Goal: Transaction & Acquisition: Purchase product/service

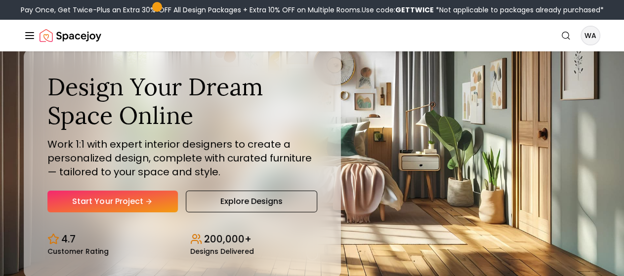
click at [0, 0] on link "Start Your Project" at bounding box center [0, 0] width 0 height 0
click at [121, 212] on link "Start Your Project" at bounding box center [112, 202] width 130 height 22
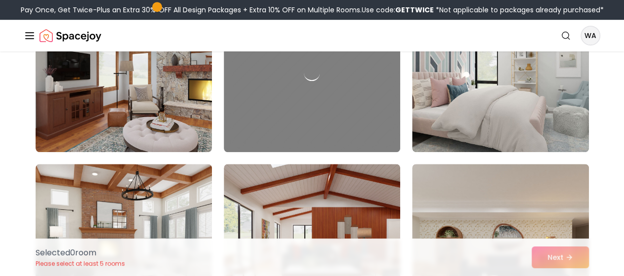
scroll to position [311, 0]
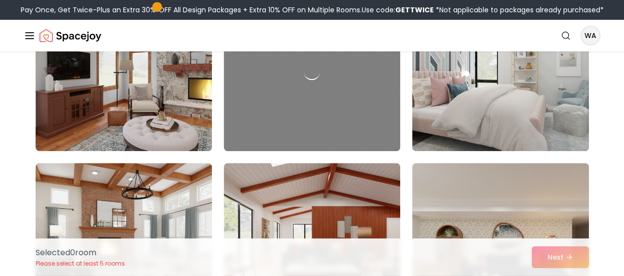
click at [0, 0] on link "Start Your Project" at bounding box center [0, 0] width 0 height 0
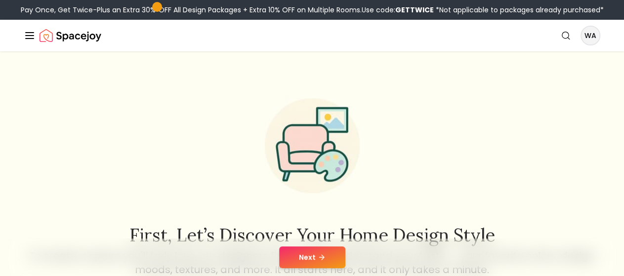
click at [319, 262] on button "Next" at bounding box center [312, 258] width 66 height 22
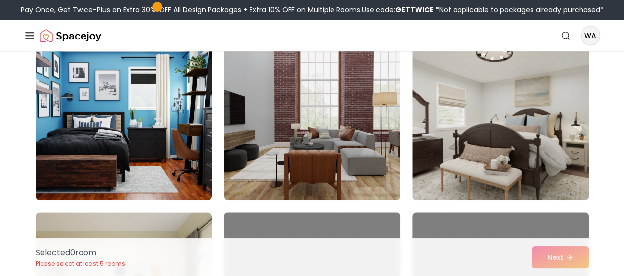
scroll to position [430, 0]
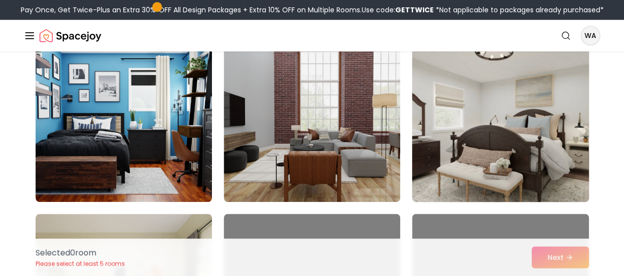
click at [506, 166] on img at bounding box center [500, 123] width 185 height 166
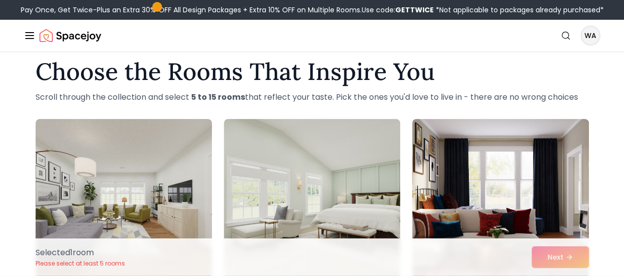
scroll to position [81, 0]
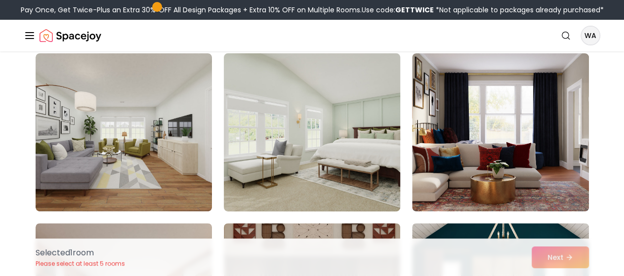
click at [328, 184] on img at bounding box center [311, 132] width 185 height 166
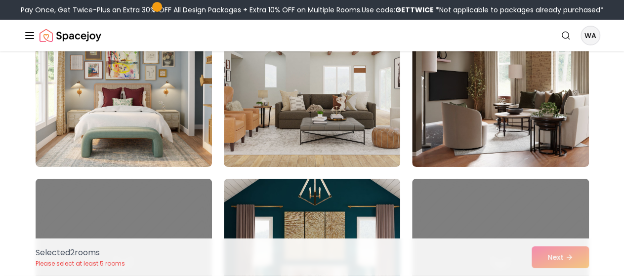
scroll to position [1655, 0]
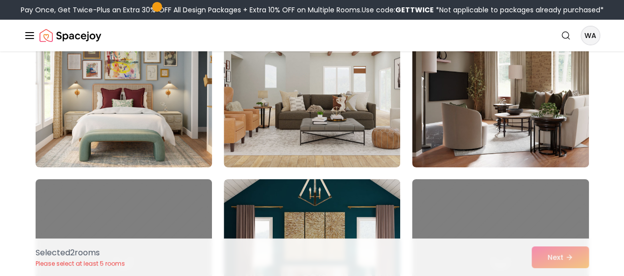
click at [144, 130] on img at bounding box center [123, 88] width 185 height 166
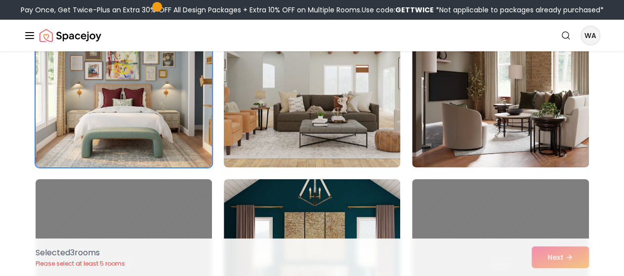
scroll to position [1809, 0]
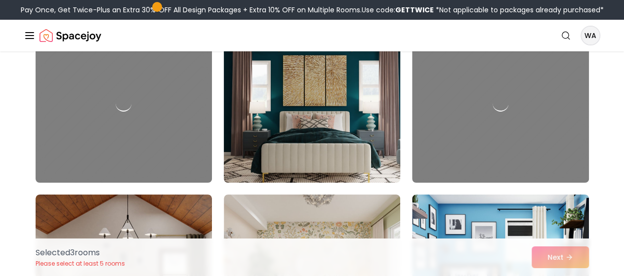
click at [330, 171] on img at bounding box center [311, 104] width 185 height 166
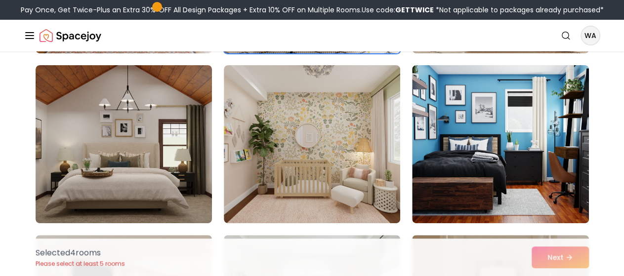
scroll to position [1940, 0]
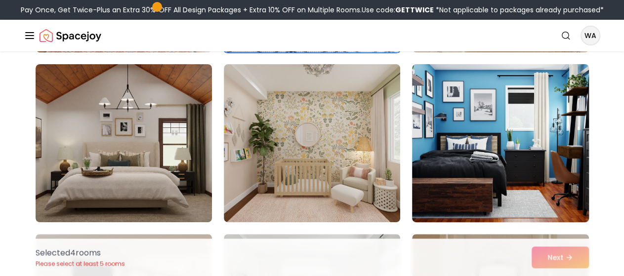
click at [505, 169] on img at bounding box center [500, 143] width 185 height 166
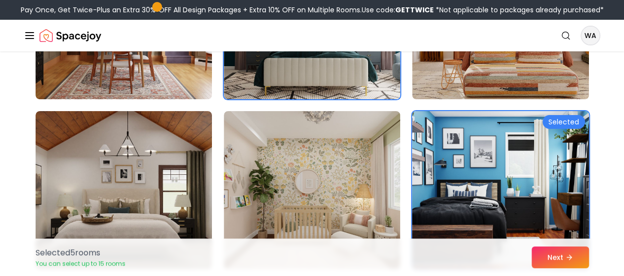
scroll to position [1893, 0]
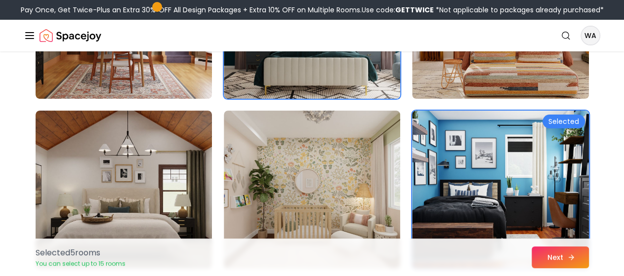
click at [551, 258] on button "Next" at bounding box center [560, 258] width 57 height 22
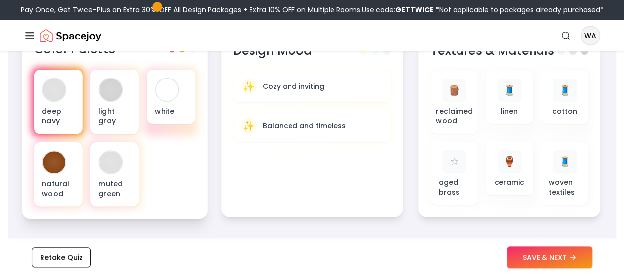
scroll to position [377, 0]
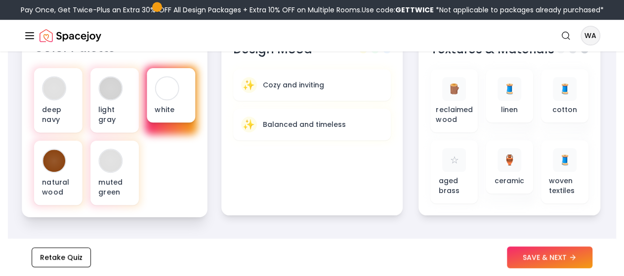
click at [169, 114] on p "white" at bounding box center [171, 109] width 32 height 10
click at [165, 99] on div at bounding box center [167, 88] width 22 height 22
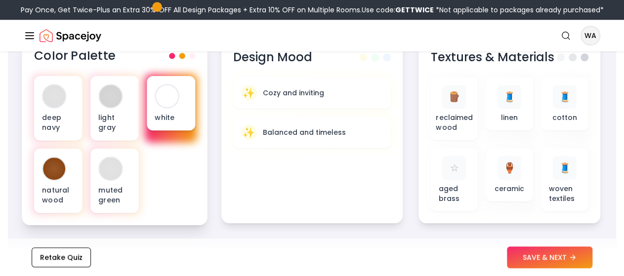
scroll to position [369, 0]
click at [165, 108] on div at bounding box center [167, 96] width 22 height 22
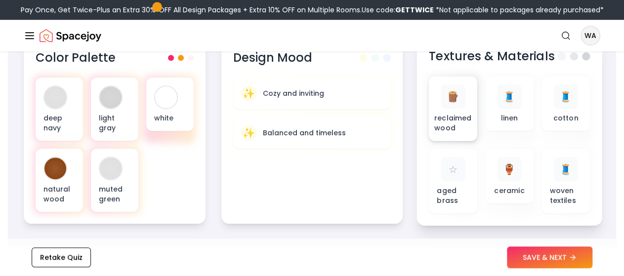
click at [456, 132] on div "🪵 reclaimed wood" at bounding box center [453, 108] width 32 height 48
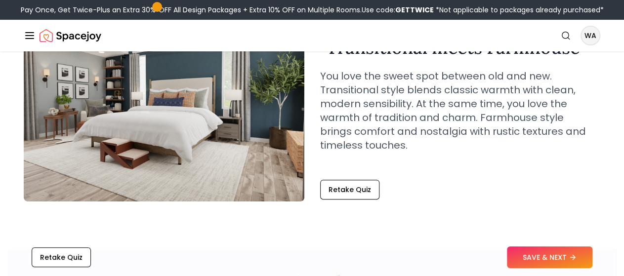
scroll to position [91, 0]
click at [360, 199] on button "Retake Quiz" at bounding box center [349, 189] width 59 height 20
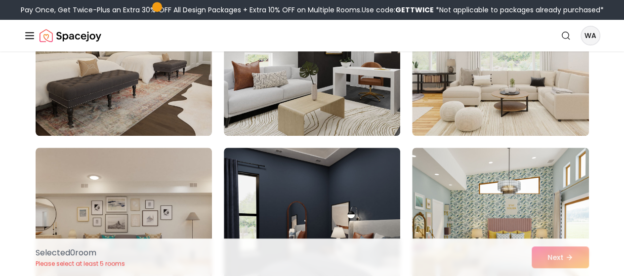
scroll to position [472, 0]
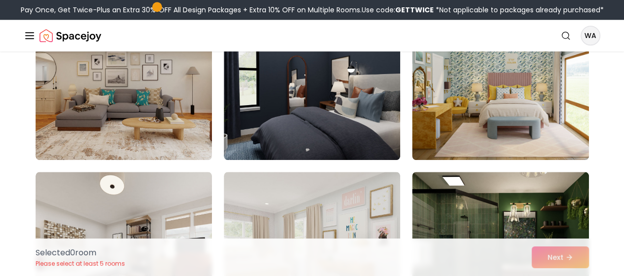
click at [0, 0] on link "Pricing" at bounding box center [0, 0] width 0 height 0
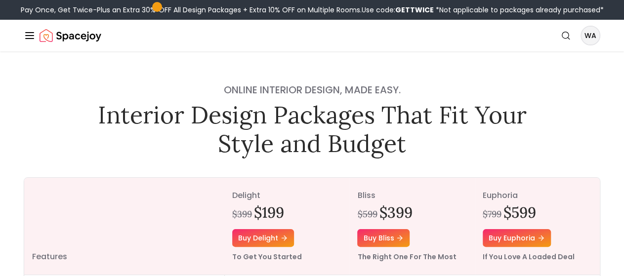
click at [0, 0] on button "Design Portfolio" at bounding box center [0, 0] width 0 height 0
click at [0, 0] on button "How It Works" at bounding box center [0, 0] width 0 height 0
click at [0, 0] on link "Shop" at bounding box center [0, 0] width 0 height 0
